Goal: Navigation & Orientation: Find specific page/section

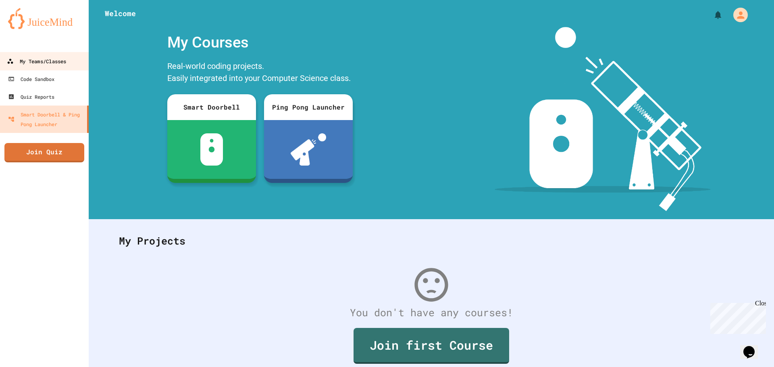
click at [19, 63] on div "My Teams/Classes" at bounding box center [36, 61] width 59 height 10
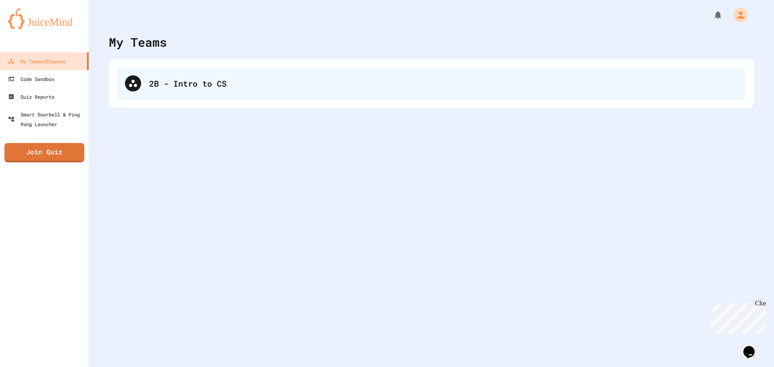
click at [185, 87] on div "2B - Intro to CS" at bounding box center [443, 83] width 588 height 12
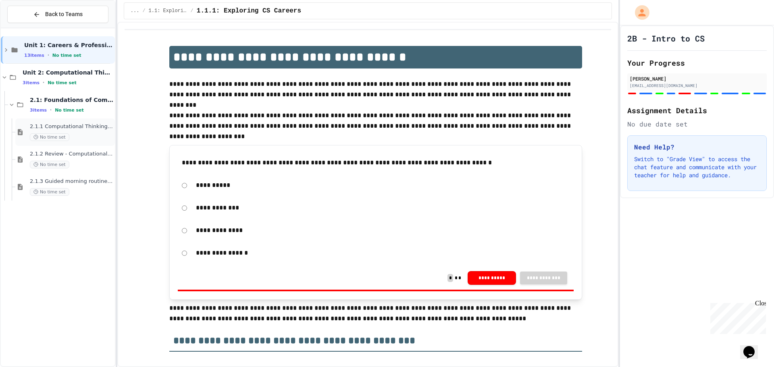
click at [76, 128] on span "2.1.1 Computational Thinking and Problem Solving" at bounding box center [71, 126] width 83 height 7
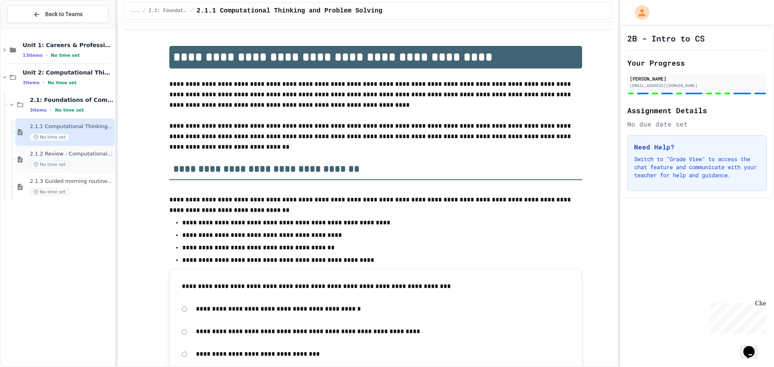
click at [85, 161] on div "No time set" at bounding box center [71, 165] width 83 height 8
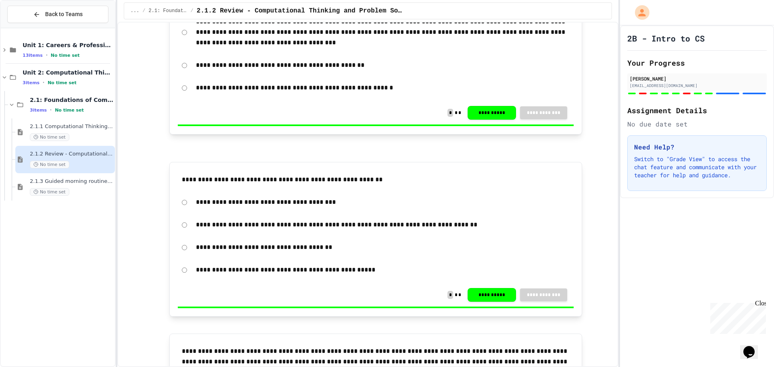
scroll to position [1582, 0]
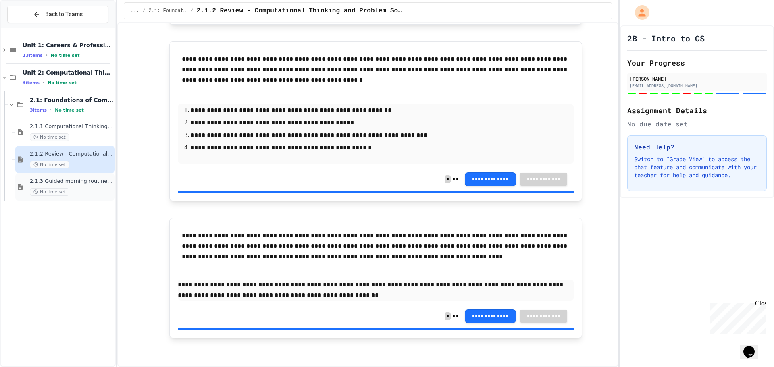
click at [84, 182] on span "2.1.3 Guided morning routine flowchart" at bounding box center [71, 181] width 83 height 7
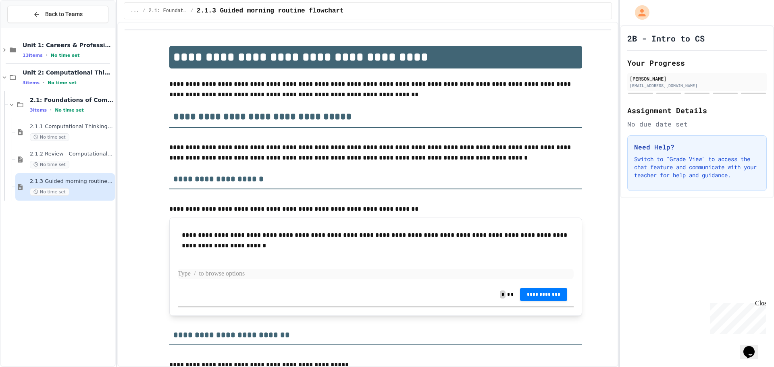
click at [285, 273] on p at bounding box center [376, 274] width 396 height 10
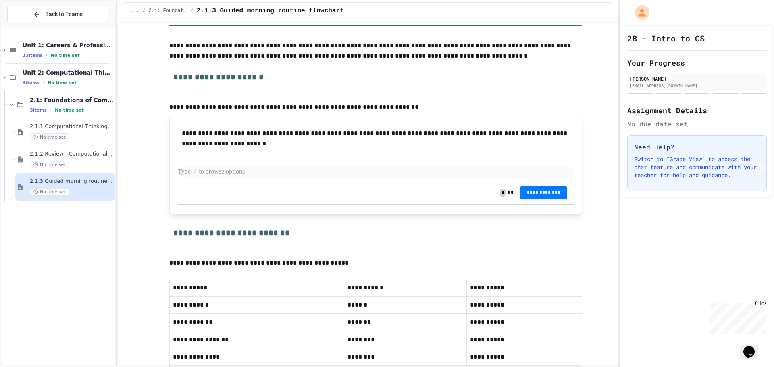
scroll to position [81, 0]
